Goal: Navigation & Orientation: Find specific page/section

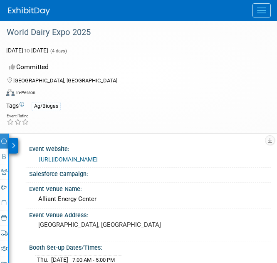
click at [267, 14] on button "Menu" at bounding box center [262, 10] width 18 height 14
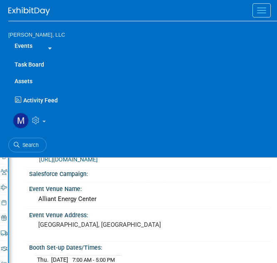
click at [43, 41] on link at bounding box center [48, 46] width 19 height 19
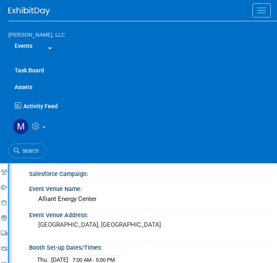
click at [15, 43] on link "Events" at bounding box center [23, 45] width 30 height 17
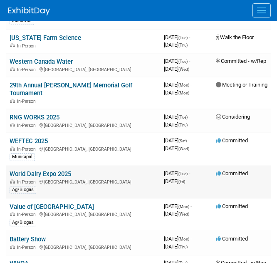
scroll to position [166, 0]
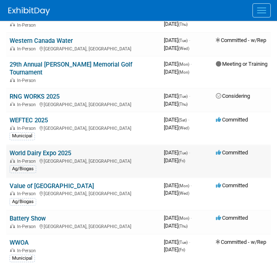
click at [42, 151] on link "World Dairy Expo 2025" at bounding box center [41, 152] width 62 height 7
